Goal: Find specific page/section: Find specific page/section

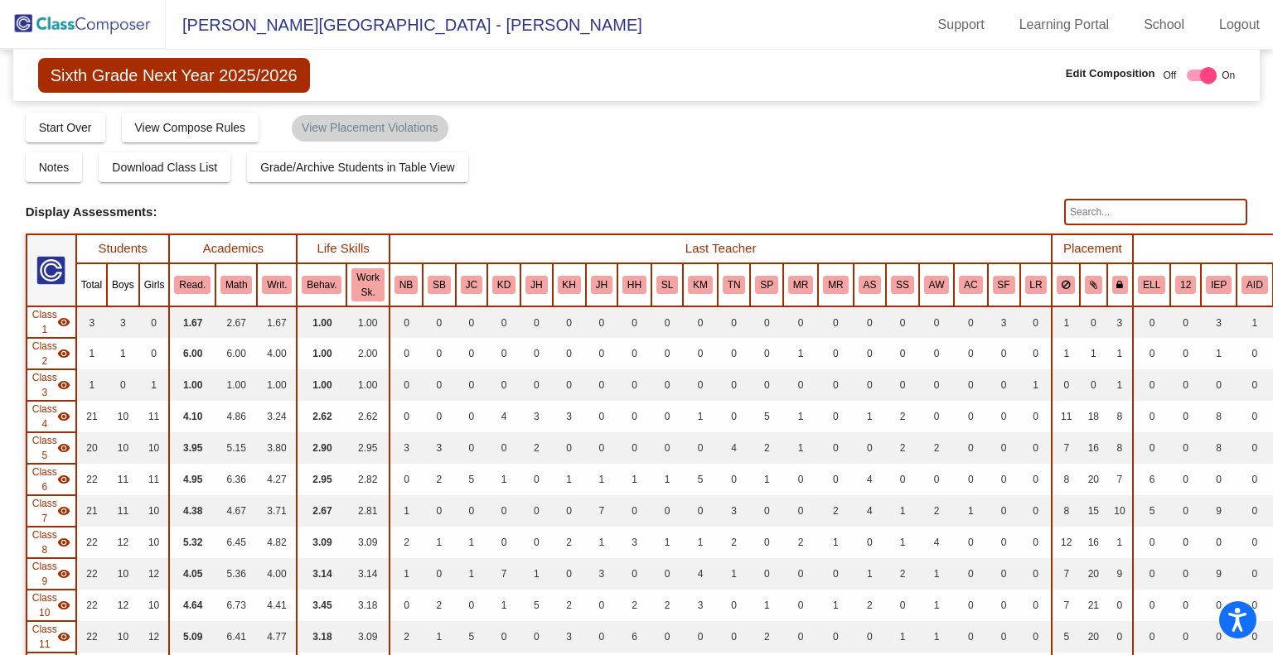
click at [79, 18] on img at bounding box center [83, 24] width 166 height 49
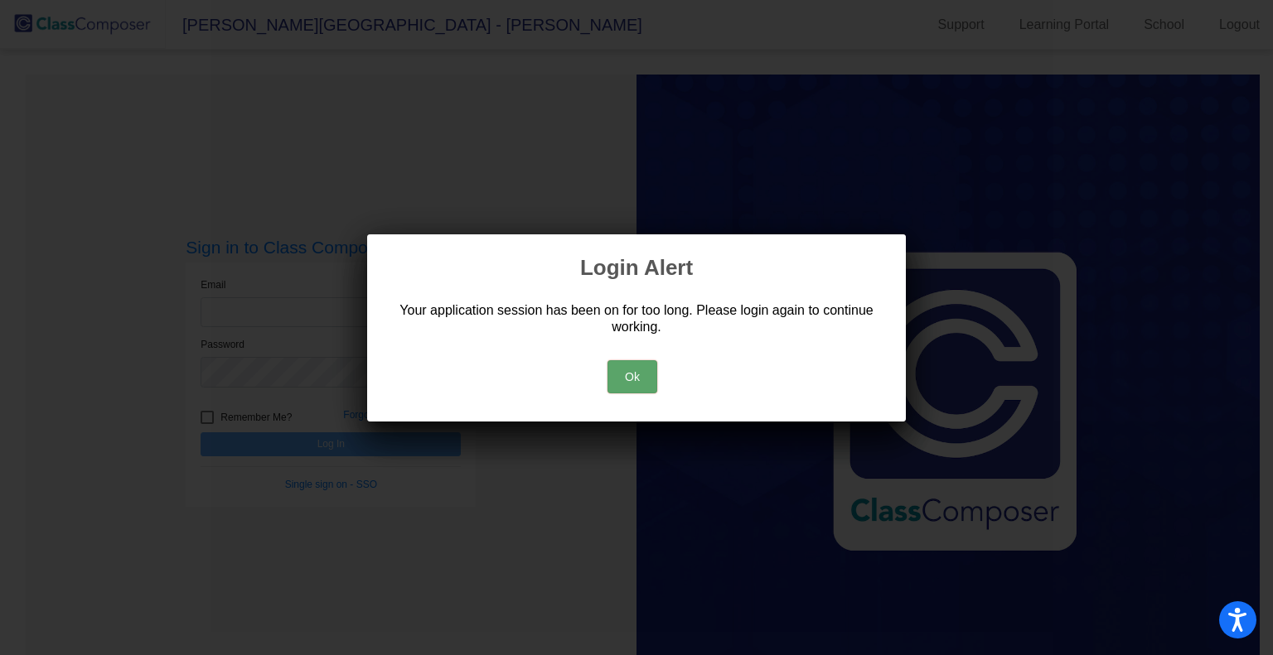
click at [643, 376] on button "Ok" at bounding box center [632, 376] width 50 height 33
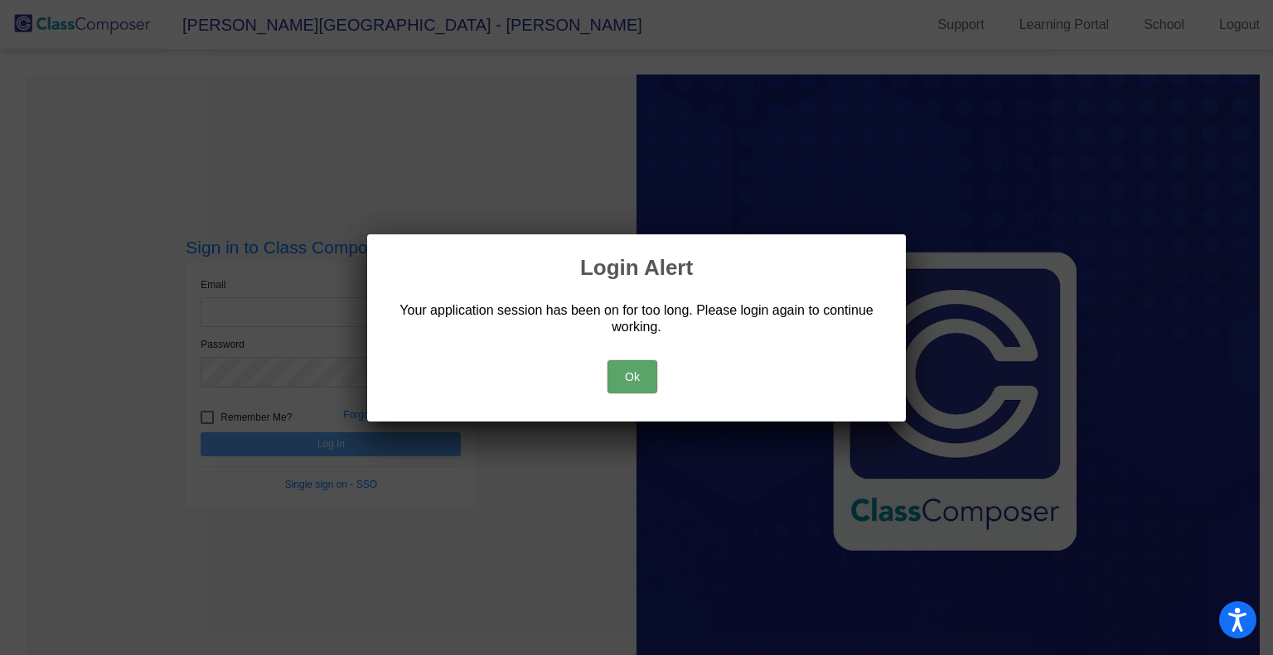
click at [626, 377] on button "Ok" at bounding box center [632, 376] width 50 height 33
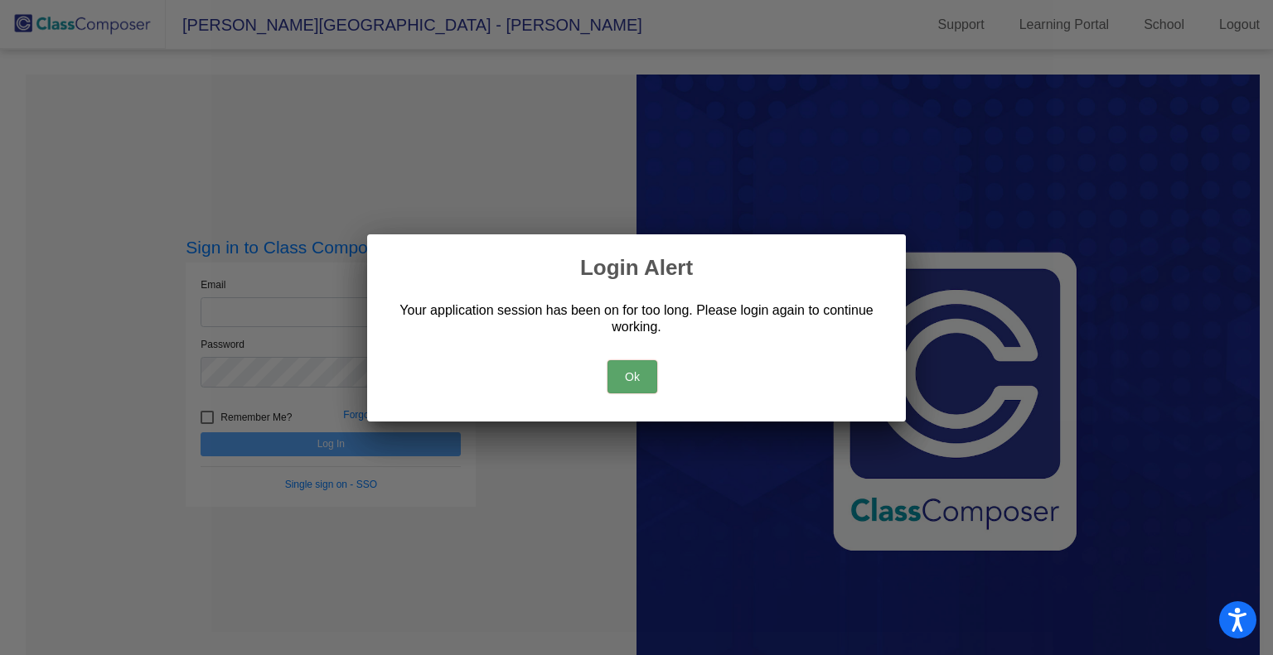
click at [623, 375] on button "Ok" at bounding box center [632, 376] width 50 height 33
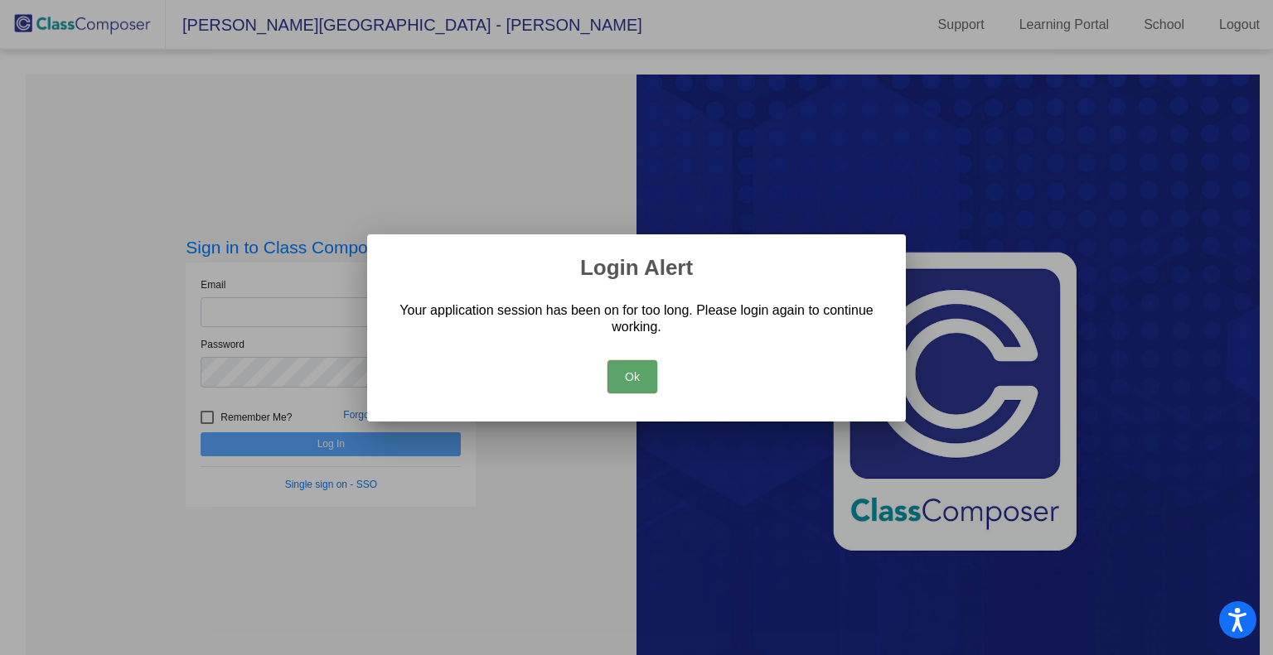
click at [623, 375] on button "Ok" at bounding box center [632, 376] width 50 height 33
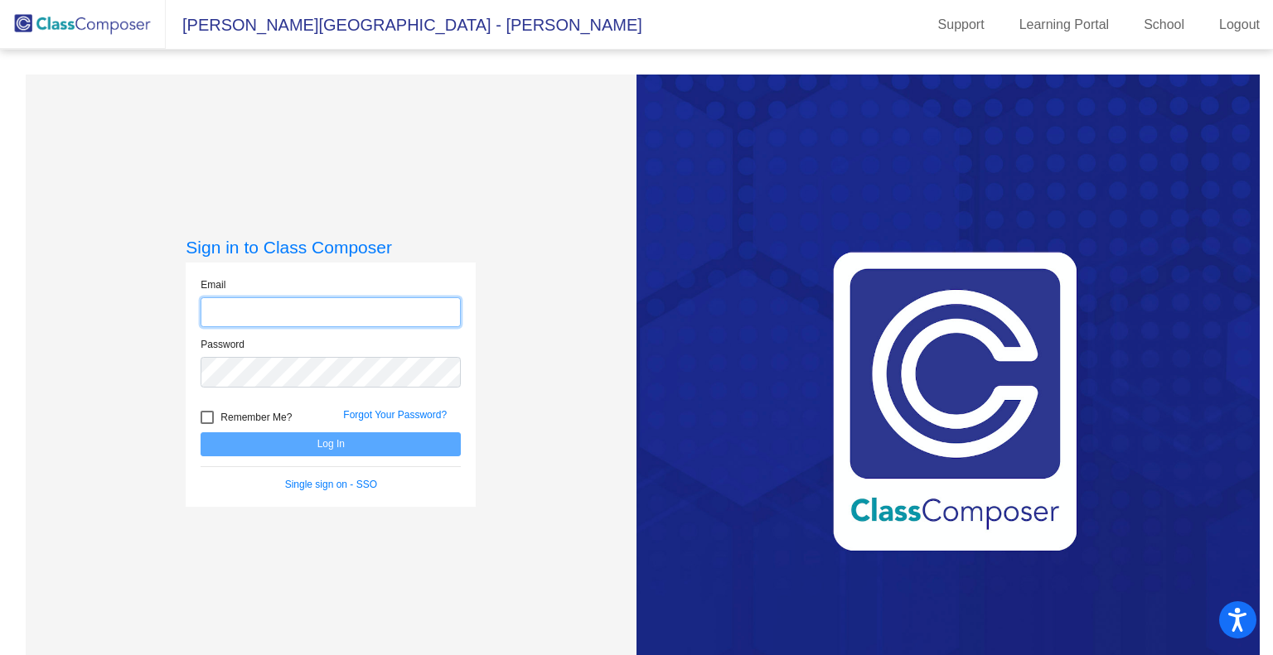
click at [278, 305] on input "email" at bounding box center [331, 312] width 260 height 31
type input "[PERSON_NAME][EMAIL_ADDRESS][DOMAIN_NAME]"
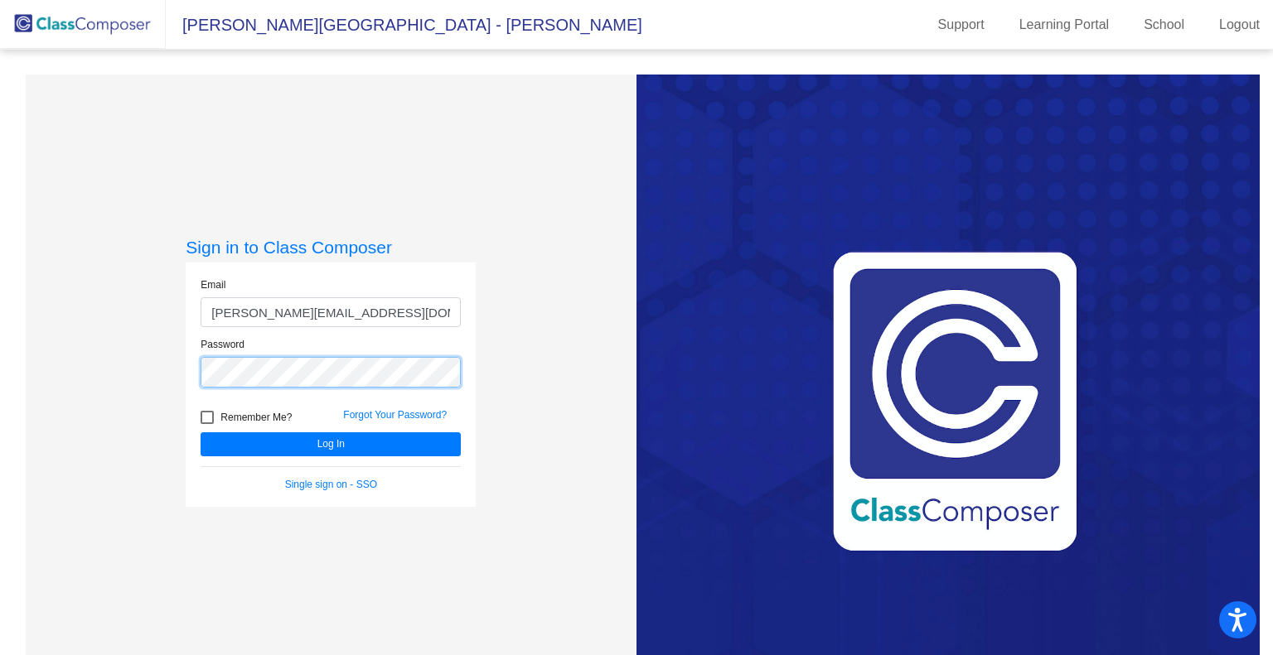
click at [201, 433] on button "Log In" at bounding box center [331, 445] width 260 height 24
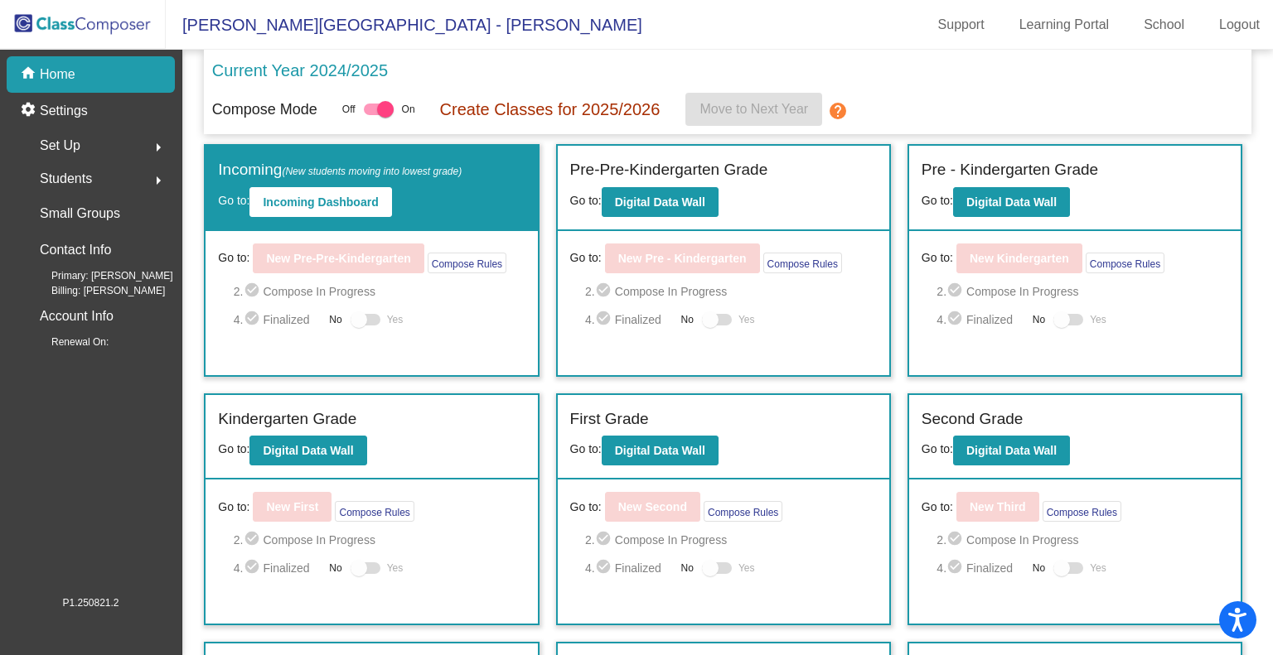
scroll to position [317, 0]
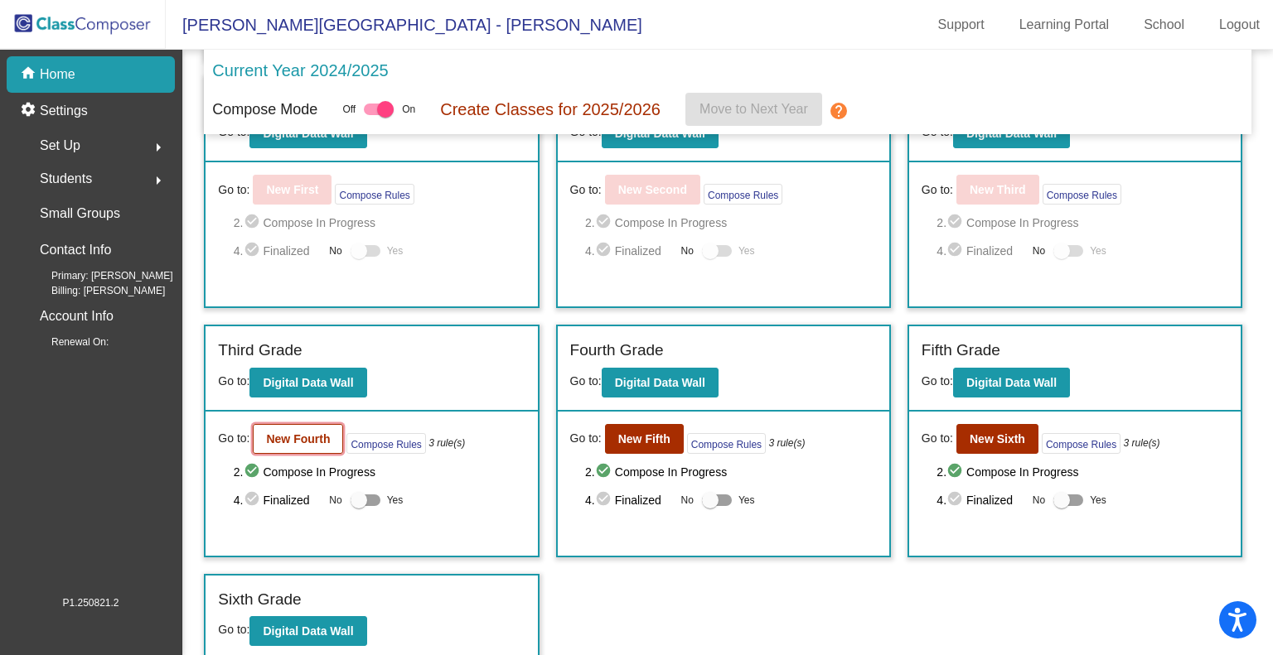
click at [310, 433] on b "New Fourth" at bounding box center [298, 439] width 64 height 13
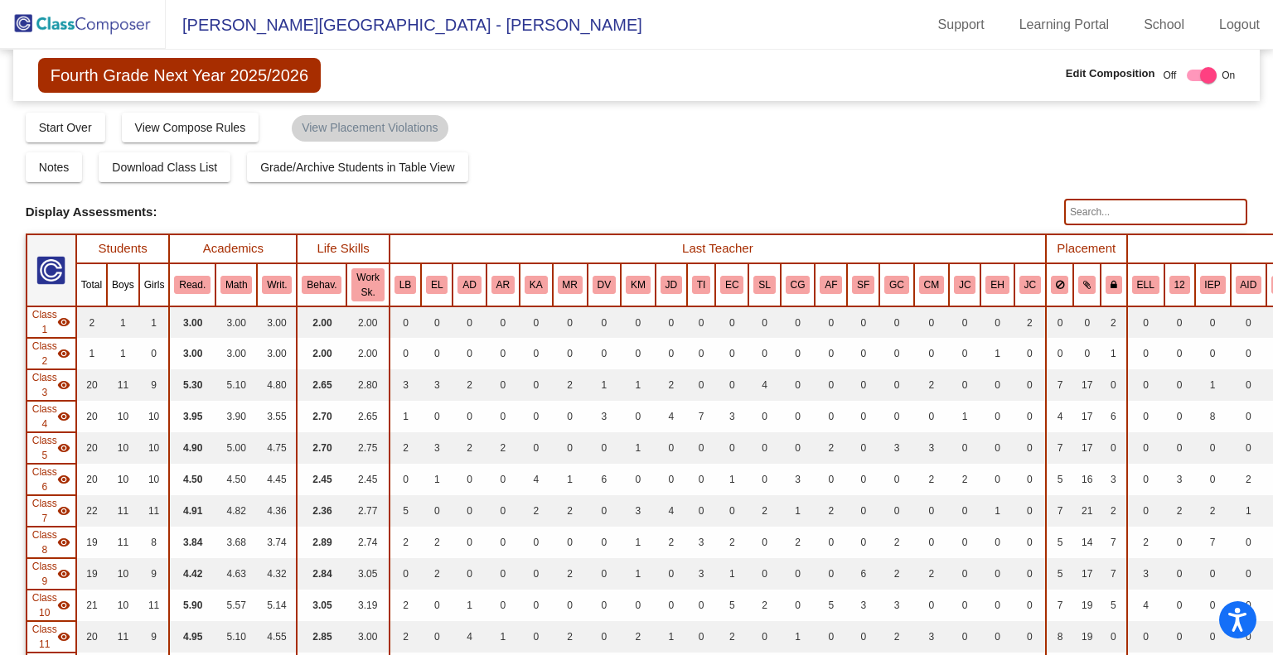
click at [1101, 203] on input "text" at bounding box center [1155, 212] width 183 height 27
click at [1099, 208] on input "text" at bounding box center [1155, 212] width 183 height 27
type input "shi"
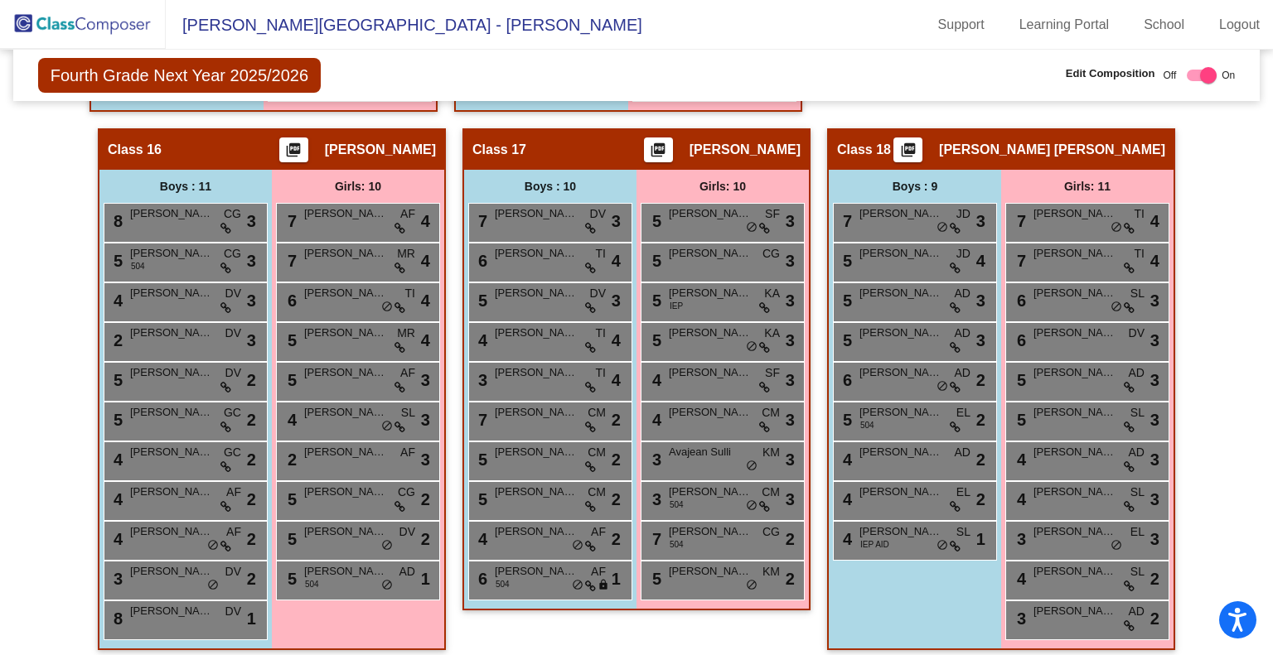
scroll to position [3477, 0]
